Goal: Task Accomplishment & Management: Manage account settings

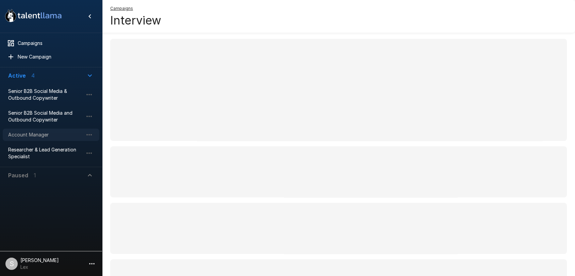
click at [23, 134] on span "Account Manager" at bounding box center [45, 134] width 75 height 7
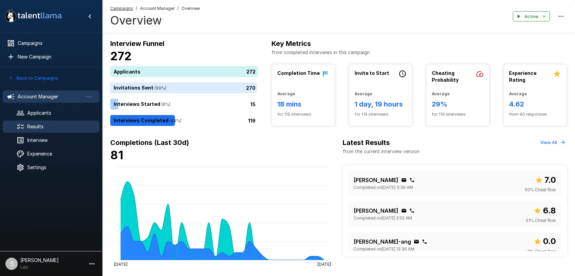
click at [40, 124] on span "Results" at bounding box center [60, 126] width 67 height 7
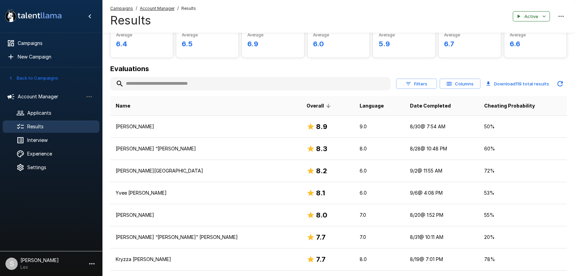
scroll to position [59, 0]
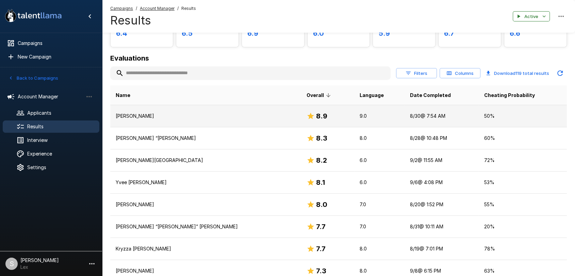
click at [176, 115] on p "Joshua Carl Pardiñez" at bounding box center [206, 116] width 180 height 7
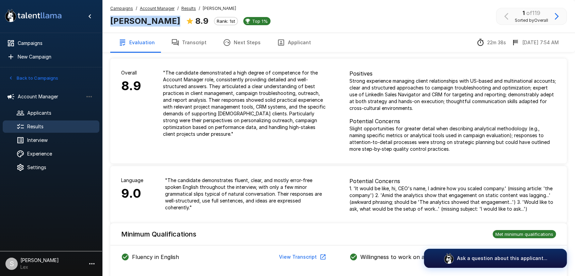
drag, startPoint x: 105, startPoint y: 20, endPoint x: 200, endPoint y: 20, distance: 95.0
click at [200, 20] on div "Campaigns / Account Manager / Results / Joshua Carl Pardiñez Joshua Carl Pardiñ…" at bounding box center [338, 16] width 473 height 33
click at [280, 41] on button "Applicant" at bounding box center [294, 42] width 50 height 19
